Goal: Check status

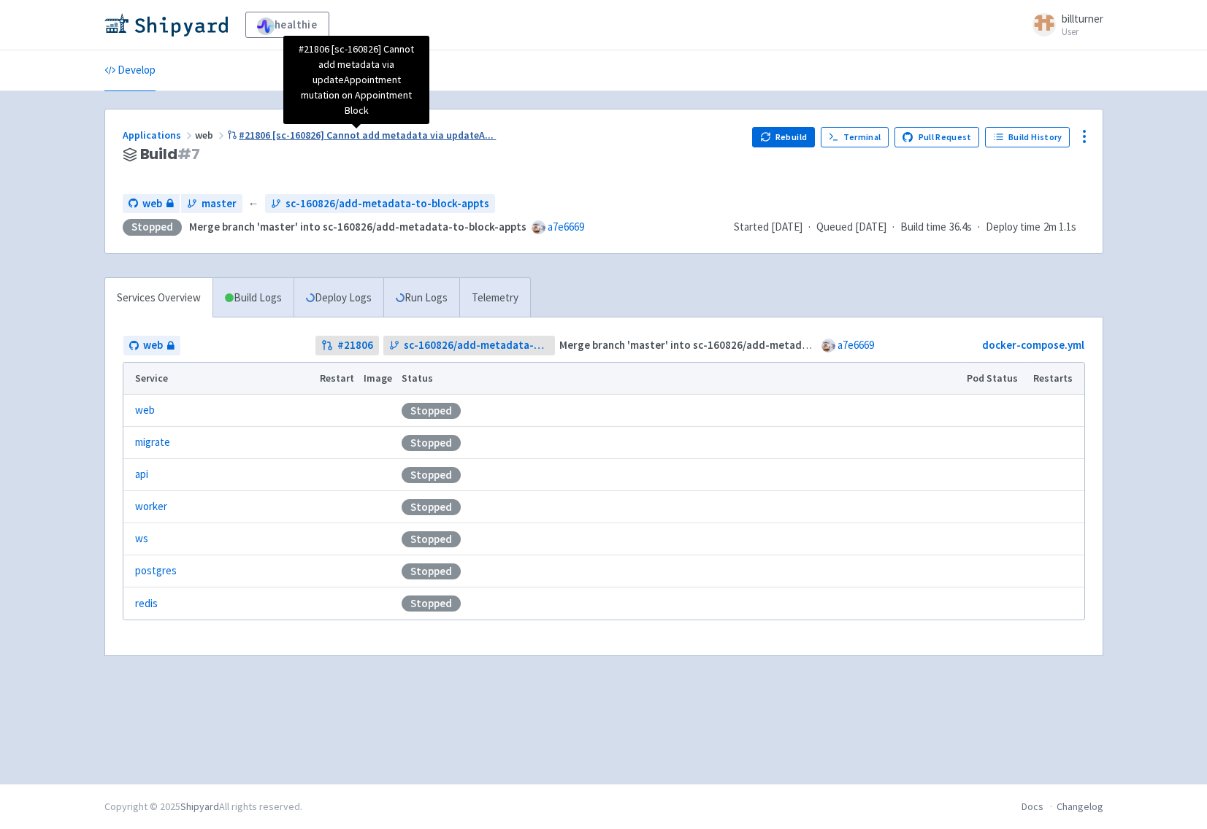
click at [344, 134] on span "#21806 [sc-160826] Cannot add metadata via updateA ..." at bounding box center [366, 134] width 255 height 13
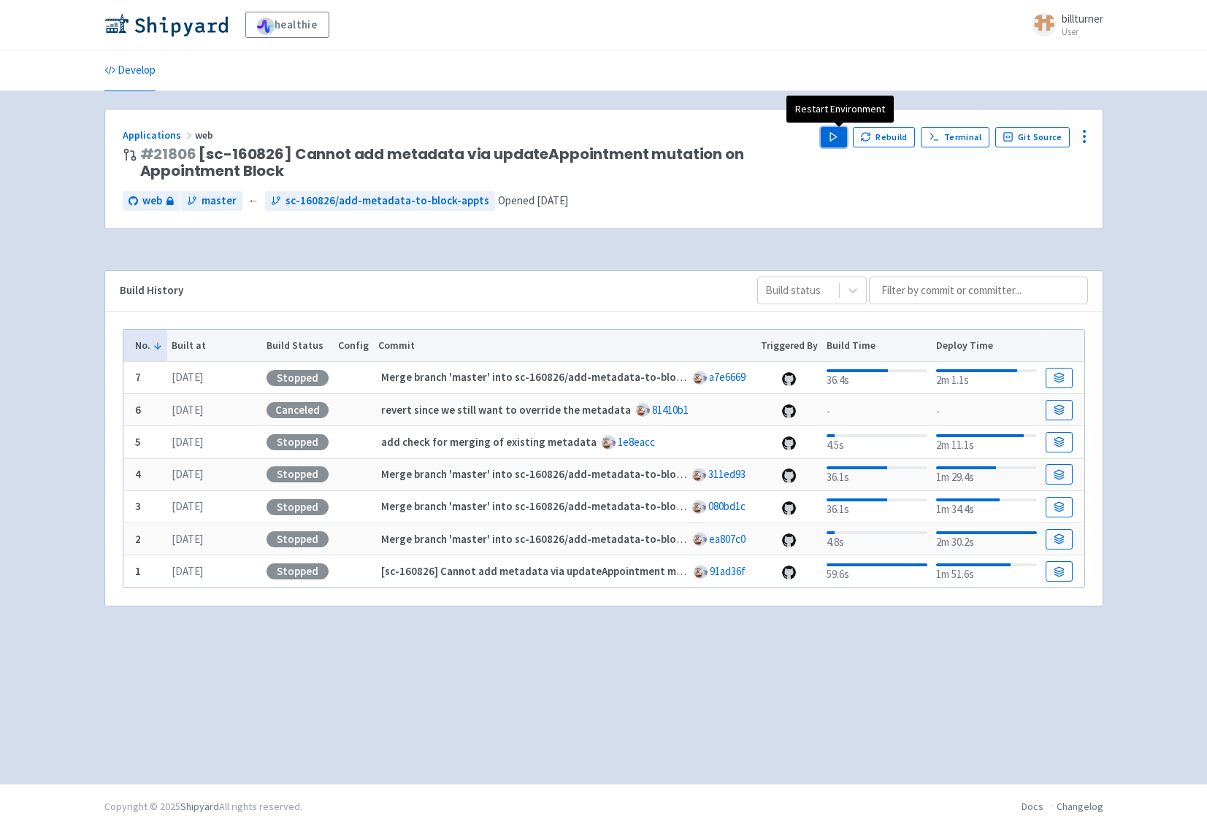
click at [839, 137] on icon "button" at bounding box center [833, 136] width 11 height 11
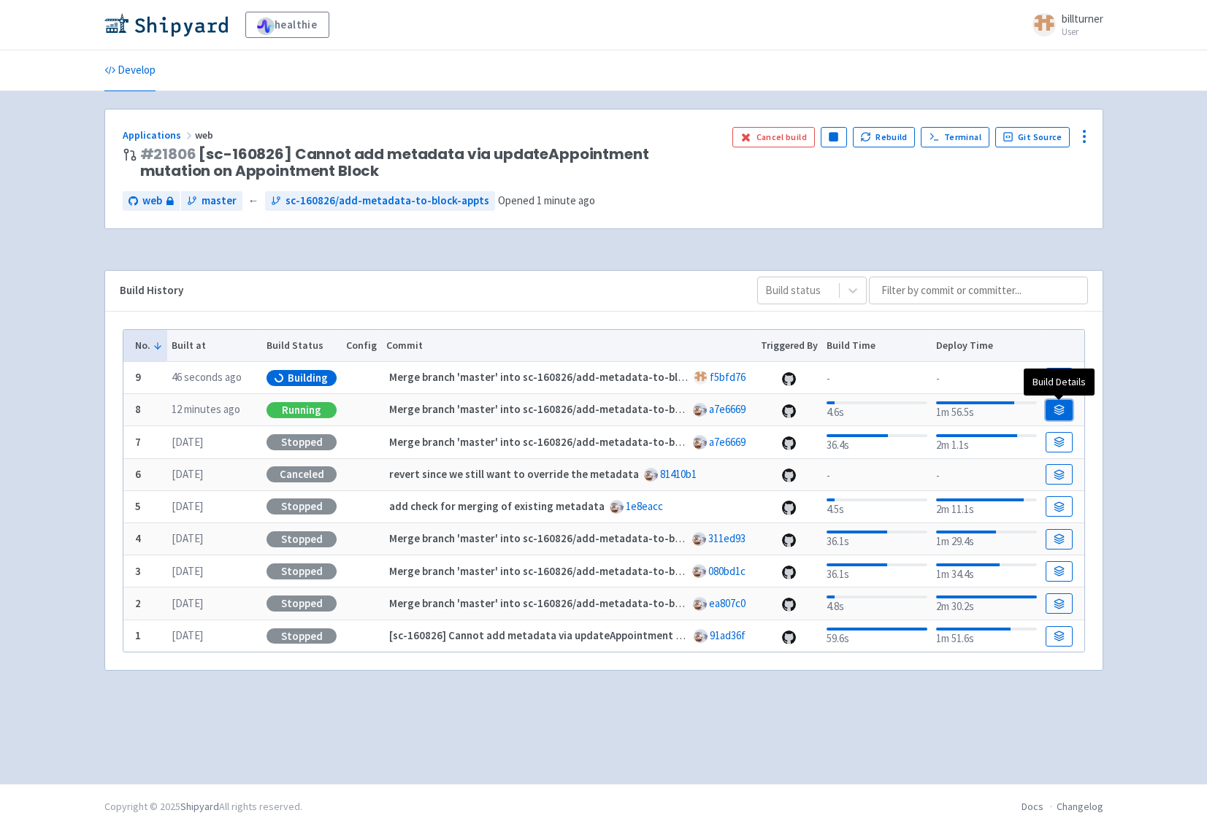
click at [1050, 404] on link at bounding box center [1058, 410] width 26 height 20
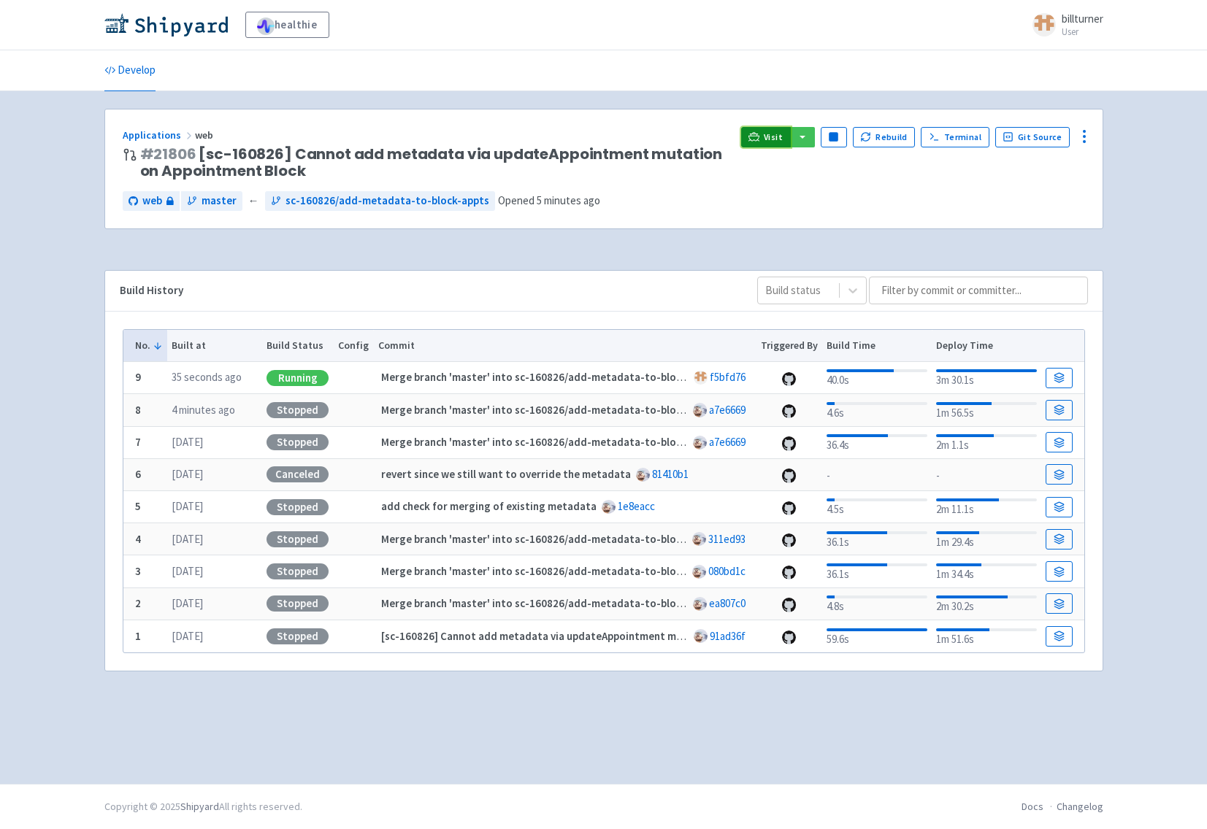
click at [754, 143] on link "Visit" at bounding box center [766, 137] width 50 height 20
